Goal: Task Accomplishment & Management: Complete application form

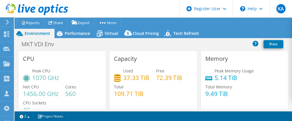
select select "EUFrankfurt"
select select "USD"
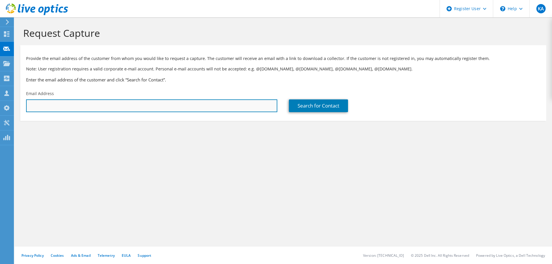
click at [68, 107] on input "text" at bounding box center [151, 105] width 251 height 13
click at [68, 106] on input "text" at bounding box center [151, 105] width 251 height 13
click at [43, 109] on input "text" at bounding box center [151, 105] width 251 height 13
paste input "tgeorgiou@konkat.gr"
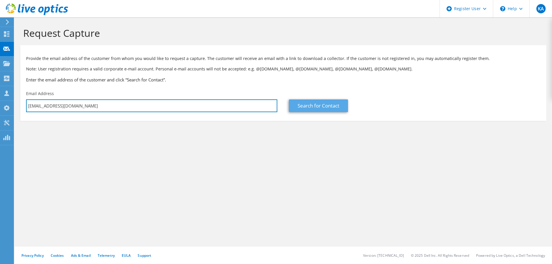
type input "tgeorgiou@konkat.gr"
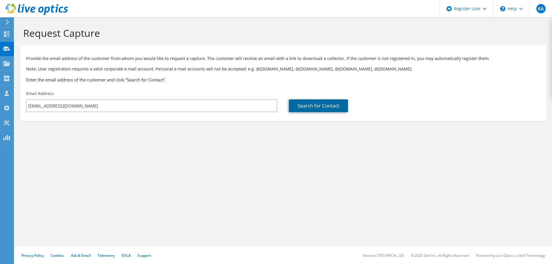
click at [287, 107] on link "Search for Contact" at bounding box center [318, 105] width 59 height 13
type input "AVIN INTERNATIONAL S.A."
type input "Taxiarchis"
type input "Georgiou"
type input "Greece"
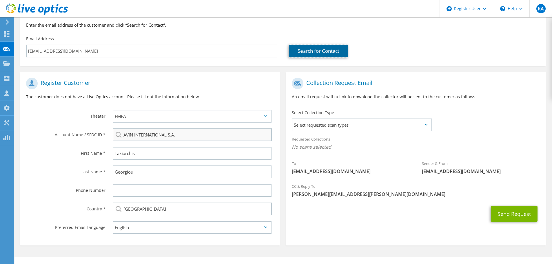
scroll to position [65, 0]
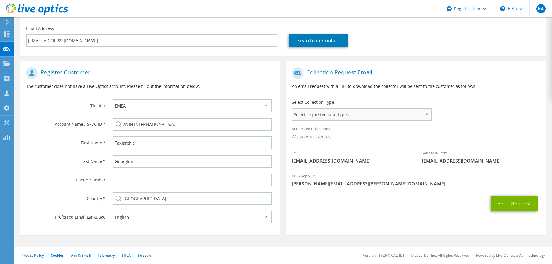
click at [287, 116] on span "Select requested scan types" at bounding box center [361, 115] width 139 height 12
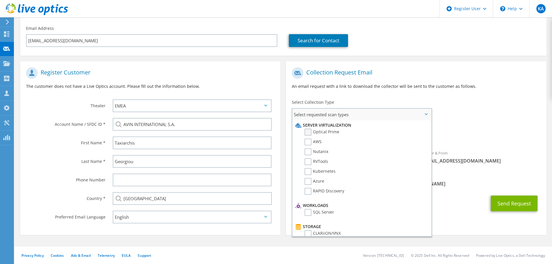
click at [287, 120] on label "Optical Prime" at bounding box center [322, 132] width 35 height 7
click at [0, 0] on input "Optical Prime" at bounding box center [0, 0] width 0 height 0
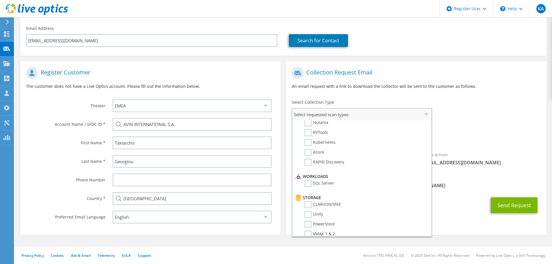
scroll to position [0, 0]
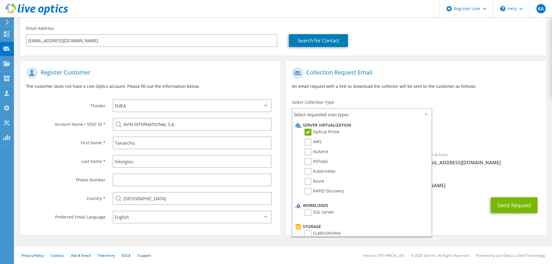
click at [287, 120] on div "Requested Collections No scans selected Optical Prime" at bounding box center [416, 134] width 260 height 23
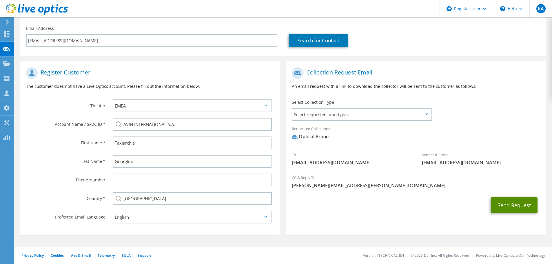
drag, startPoint x: 500, startPoint y: 204, endPoint x: 496, endPoint y: 203, distance: 3.6
click at [287, 120] on button "Send Request" at bounding box center [514, 205] width 47 height 16
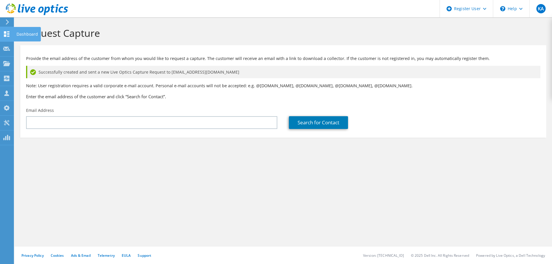
click at [6, 35] on icon at bounding box center [6, 34] width 7 height 6
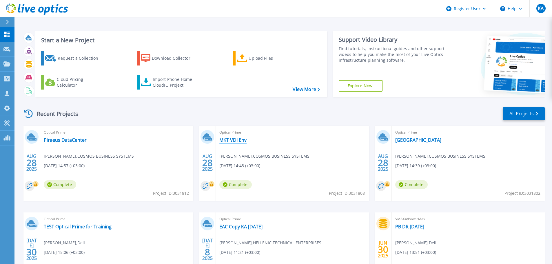
click at [239, 141] on link "MKT VDI Env" at bounding box center [232, 140] width 27 height 6
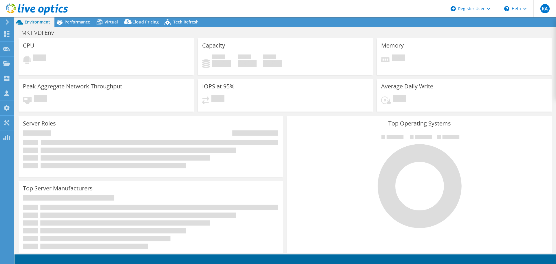
select select "EUFrankfurt"
select select "USD"
